Goal: Check status: Check status

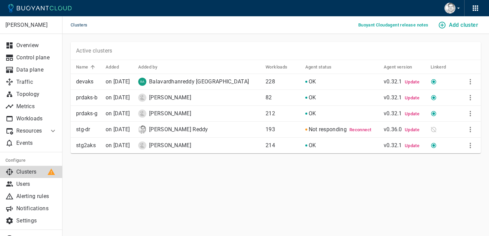
click at [90, 82] on p "devaks" at bounding box center [88, 81] width 24 height 7
click at [32, 46] on p "Overview" at bounding box center [36, 45] width 41 height 7
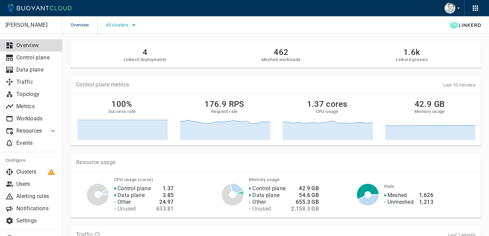
click at [136, 26] on icon "button" at bounding box center [134, 25] width 8 height 8
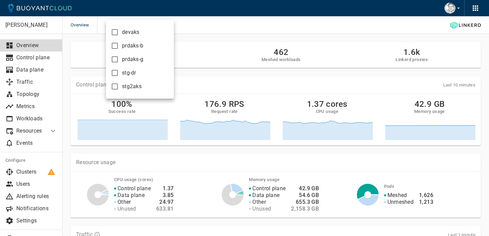
click at [135, 31] on span "devaks" at bounding box center [131, 32] width 18 height 7
click at [119, 31] on input "devaks" at bounding box center [115, 32] width 8 height 8
checkbox input "true"
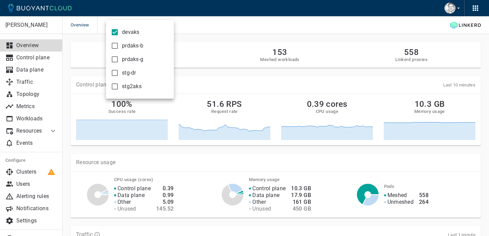
click at [278, 25] on div at bounding box center [244, 118] width 489 height 236
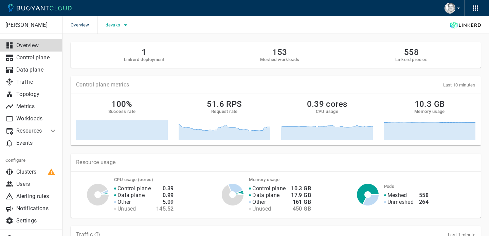
click at [125, 24] on icon "button" at bounding box center [126, 25] width 8 height 8
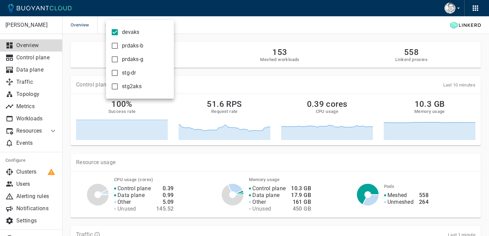
click at [127, 44] on span "prdaks-b" at bounding box center [132, 45] width 21 height 7
click at [119, 44] on input "prdaks-b" at bounding box center [115, 46] width 8 height 8
checkbox input "true"
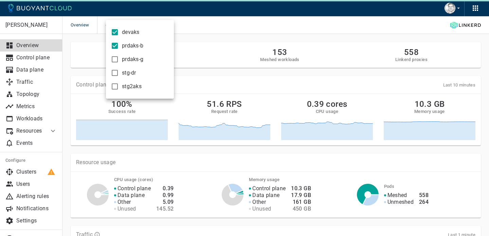
click at [117, 35] on input "devaks" at bounding box center [115, 32] width 8 height 8
checkbox input "false"
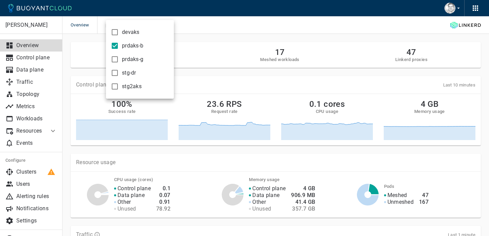
click at [115, 47] on input "prdaks-b" at bounding box center [115, 46] width 8 height 8
checkbox input "false"
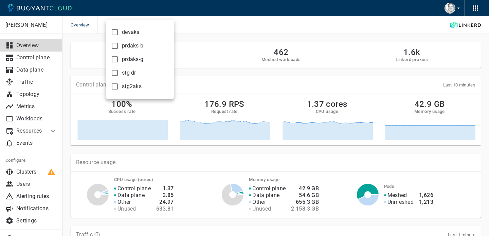
click at [114, 59] on input "prdaks-g" at bounding box center [115, 59] width 8 height 8
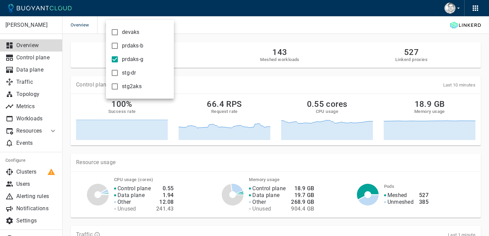
click at [115, 60] on input "prdaks-g" at bounding box center [115, 59] width 8 height 8
checkbox input "false"
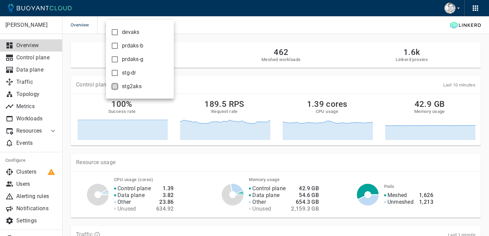
click at [115, 87] on input "stg2aks" at bounding box center [115, 87] width 8 height 8
checkbox input "true"
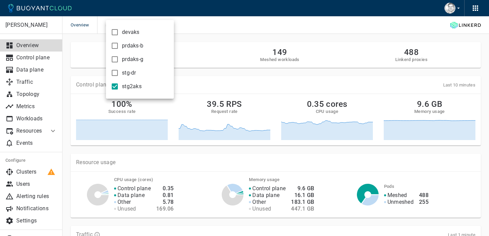
click at [43, 56] on div at bounding box center [244, 118] width 489 height 236
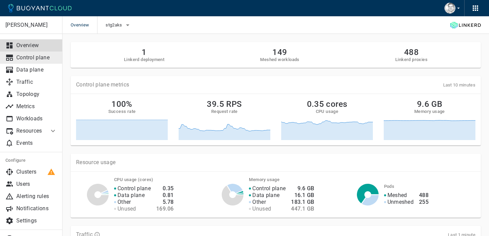
click at [35, 58] on p "Control plane" at bounding box center [36, 57] width 41 height 7
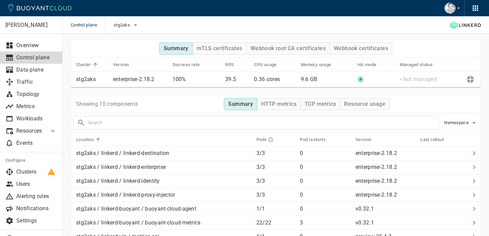
scroll to position [117, 0]
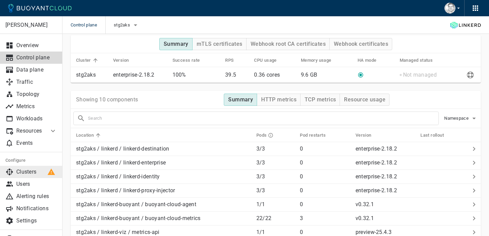
click at [30, 172] on p "Clusters" at bounding box center [36, 172] width 41 height 7
